Goal: Communication & Community: Answer question/provide support

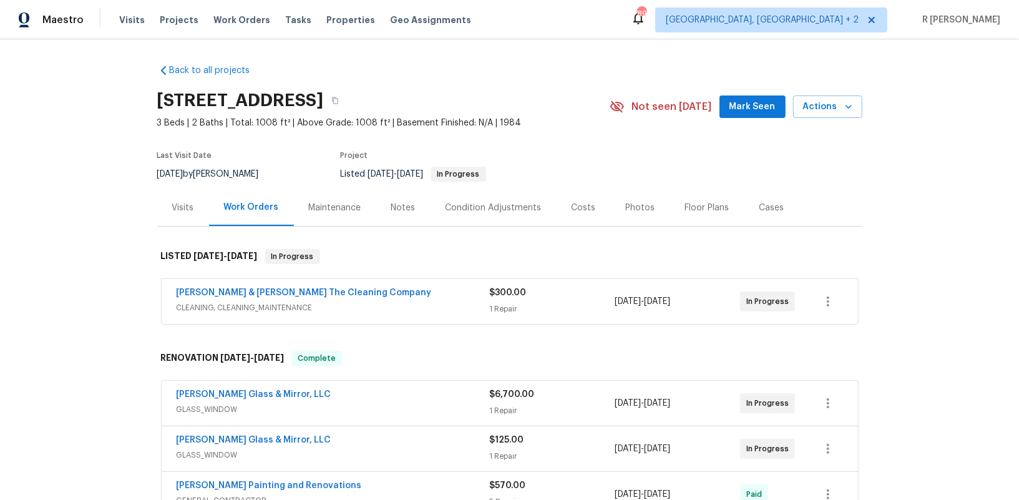
drag, startPoint x: 463, startPoint y: 330, endPoint x: 424, endPoint y: 330, distance: 38.7
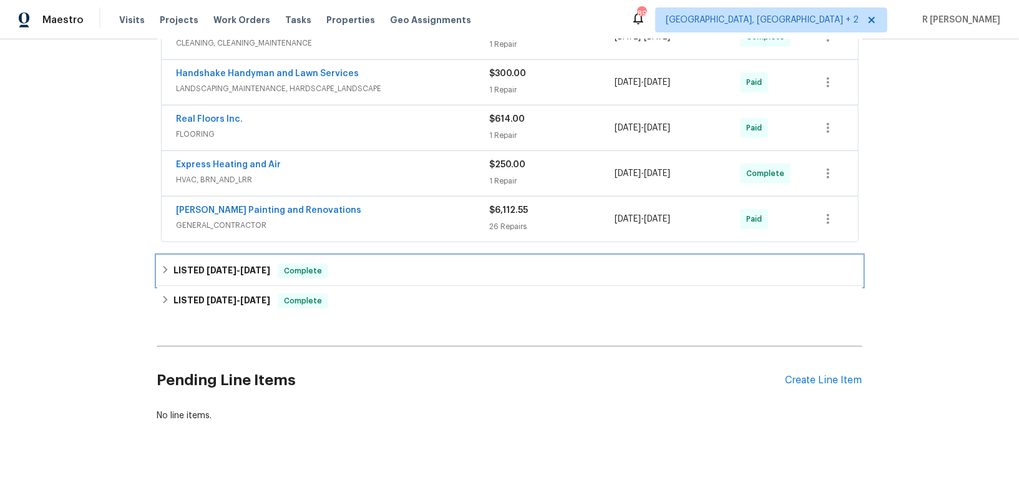
drag, startPoint x: 257, startPoint y: 278, endPoint x: 256, endPoint y: 363, distance: 84.3
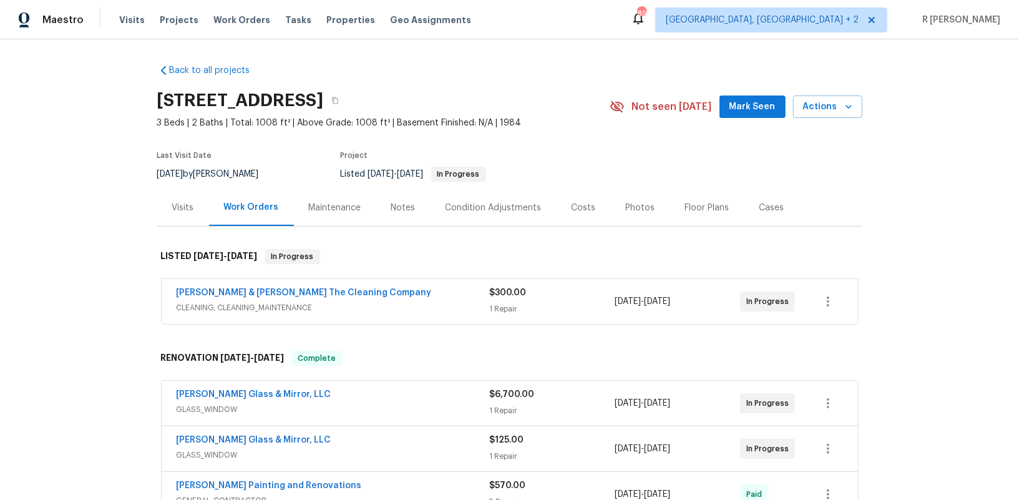
click at [129, 315] on div "Back to all projects [STREET_ADDRESS] 3 Beds | 2 Baths | Total: 1008 ft² | Abov…" at bounding box center [509, 269] width 1019 height 461
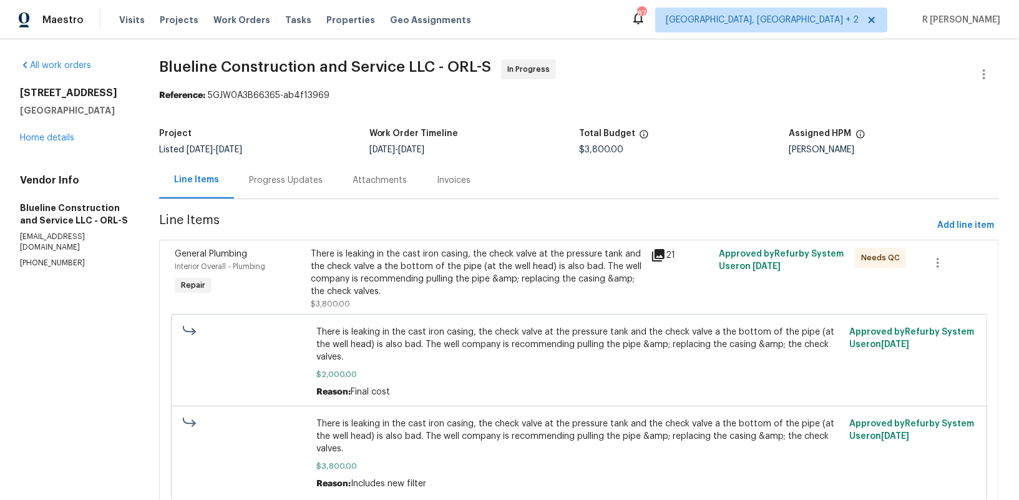
click at [285, 184] on div "Progress Updates" at bounding box center [286, 180] width 74 height 12
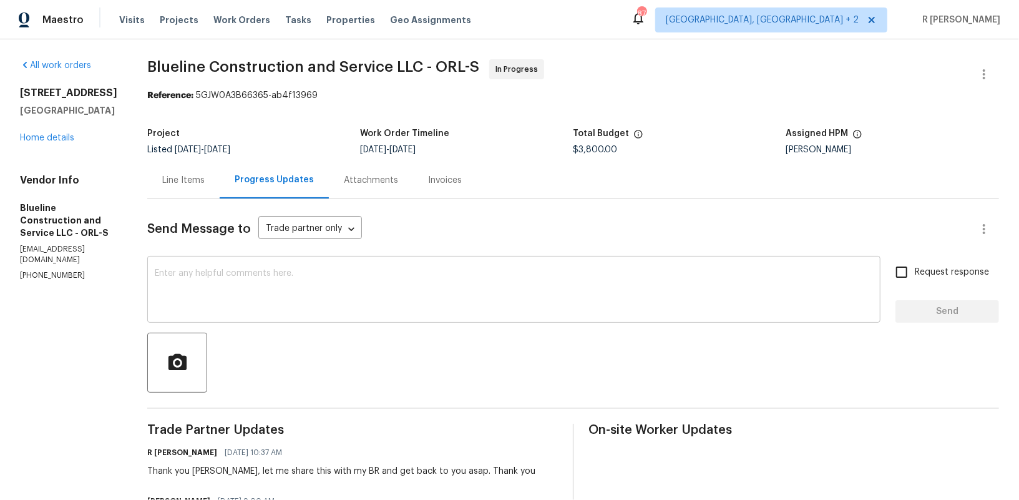
click at [391, 292] on textarea at bounding box center [514, 291] width 718 height 44
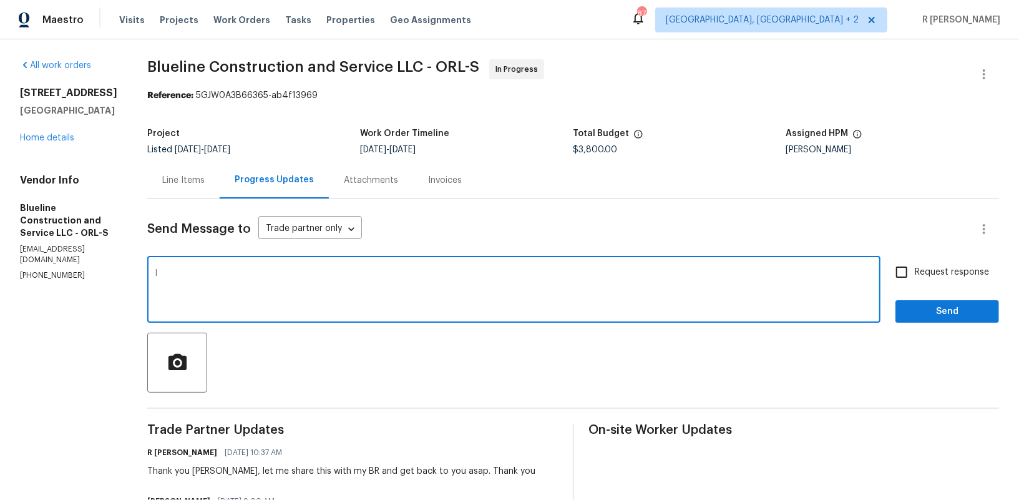
type textarea "I"
type textarea "Cost has been updated. Kindly keep us posted. Thank you."
click at [932, 267] on span "Request response" at bounding box center [952, 272] width 74 height 13
click at [915, 267] on input "Request response" at bounding box center [902, 272] width 26 height 26
checkbox input "true"
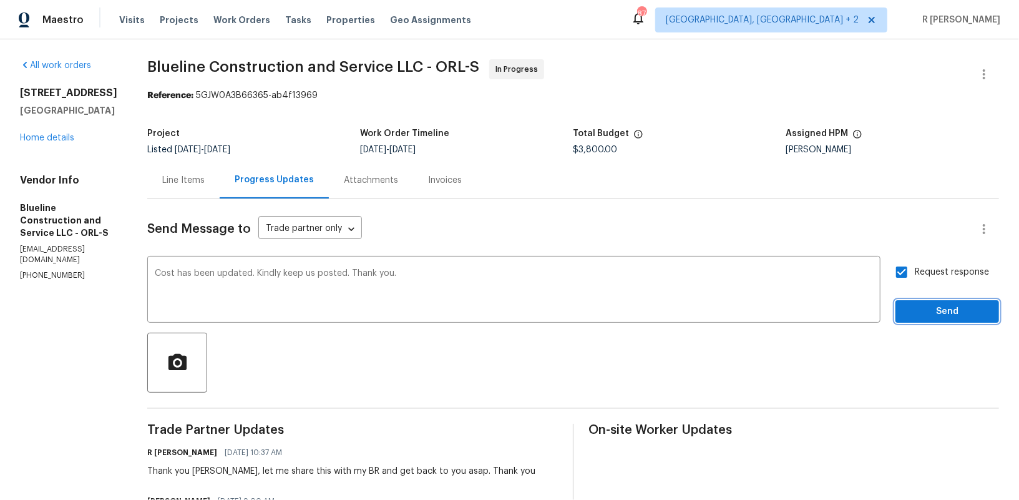
click at [929, 306] on span "Send" at bounding box center [948, 312] width 84 height 16
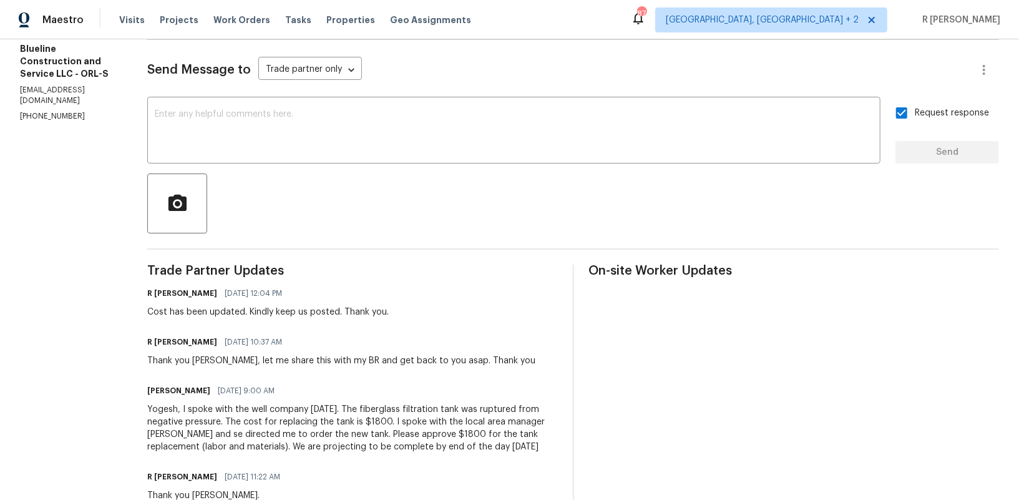
scroll to position [292, 0]
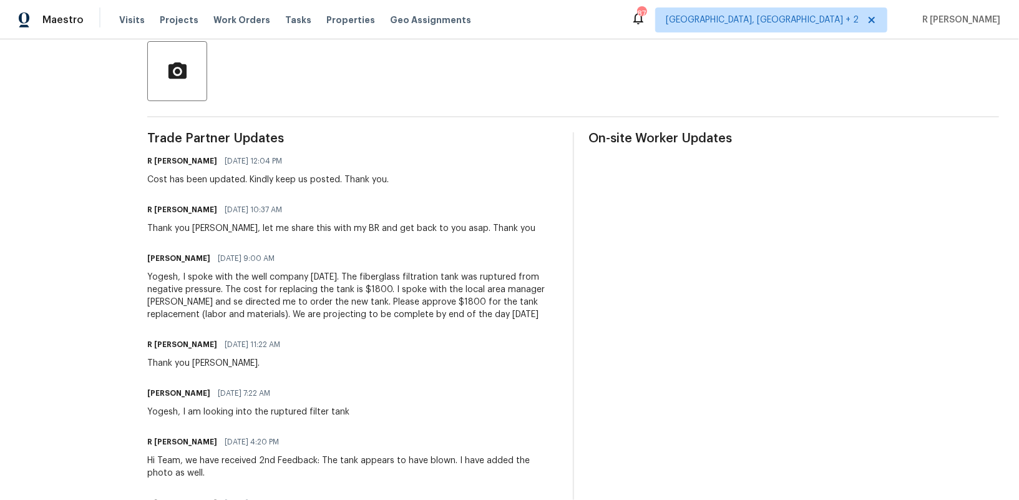
click at [297, 302] on div "Yogesh, I spoke with the well company today. The fiberglass filtration tank was…" at bounding box center [352, 296] width 411 height 50
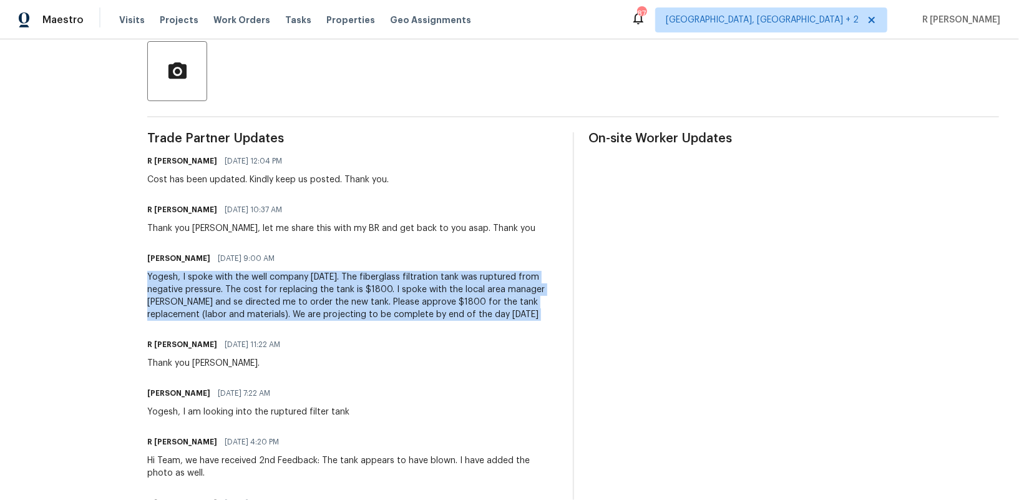
click at [297, 302] on div "Yogesh, I spoke with the well company today. The fiberglass filtration tank was…" at bounding box center [352, 296] width 411 height 50
copy div "Yogesh, I spoke with the well company today. The fiberglass filtration tank was…"
